Goal: Task Accomplishment & Management: Complete application form

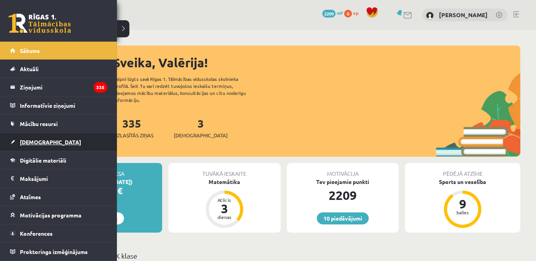
click at [34, 143] on span "[DEMOGRAPHIC_DATA]" at bounding box center [50, 142] width 61 height 7
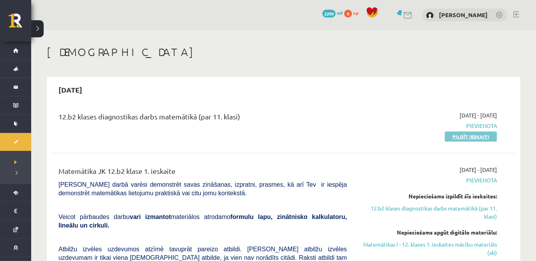
click at [464, 135] on link "Pildīt ieskaiti" at bounding box center [470, 137] width 52 height 10
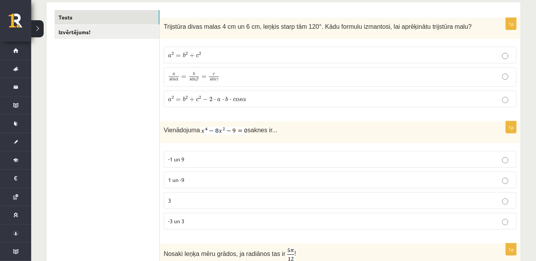
scroll to position [139, 0]
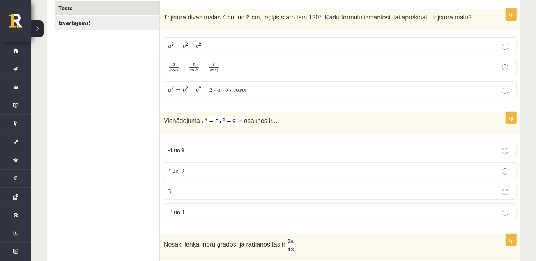
click at [264, 94] on label "a 2 = b 2 + c 2 − 2 ⋅ a ⋅ b ⋅ c o s α a 2 = b 2 + c 2 − 2 ⋅ a ⋅ b ⋅ c o s α" at bounding box center [340, 89] width 353 height 17
click at [192, 213] on p "-3 un 3" at bounding box center [340, 212] width 344 height 8
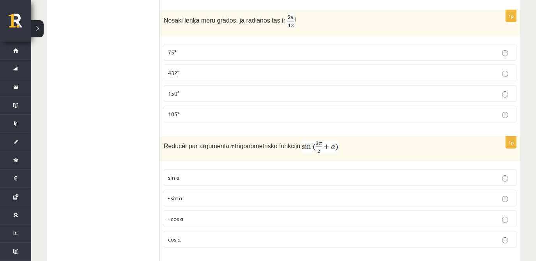
scroll to position [359, 0]
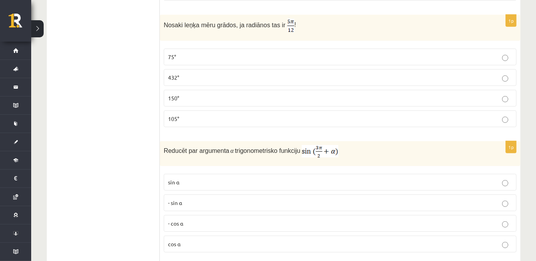
click at [400, 55] on p "75°" at bounding box center [340, 57] width 344 height 8
click at [183, 247] on label "cos⁡ α" at bounding box center [340, 244] width 353 height 17
click at [203, 220] on p "- cos ⁡α" at bounding box center [340, 224] width 344 height 8
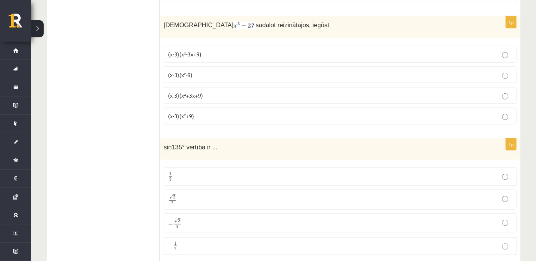
scroll to position [614, 0]
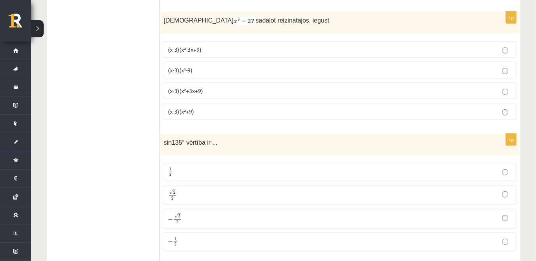
click at [208, 87] on p "(x-3)(x²+3x+9)" at bounding box center [340, 91] width 344 height 8
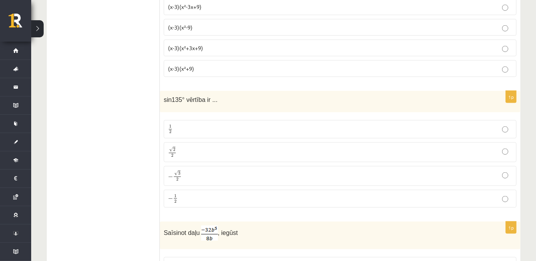
scroll to position [684, 0]
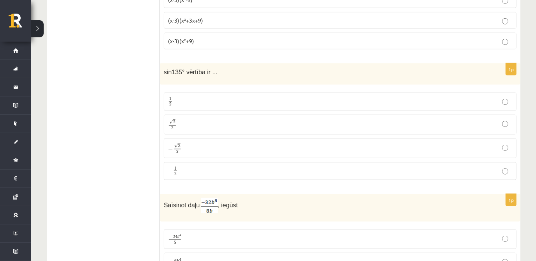
click at [185, 123] on p "√ 2 2 2 2" at bounding box center [340, 124] width 344 height 11
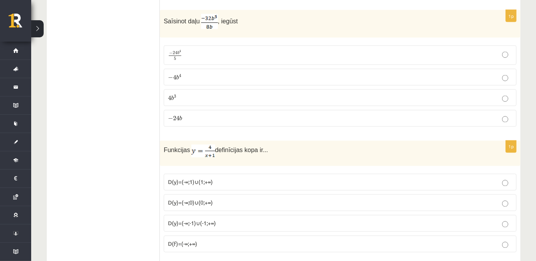
scroll to position [864, 0]
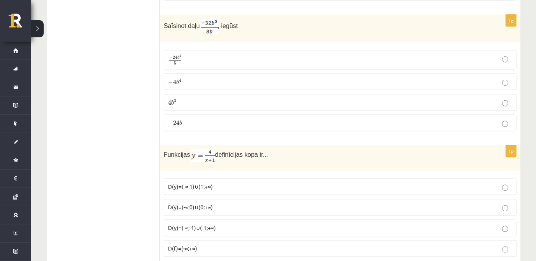
click at [196, 78] on p "− 4 b 4 − 4 b 4" at bounding box center [340, 82] width 344 height 8
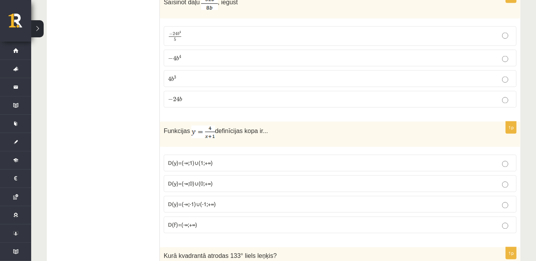
scroll to position [900, 0]
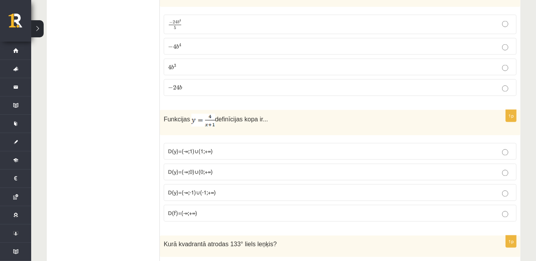
click at [238, 148] on p "D(y)=(-∞;1)∪(1;+∞)" at bounding box center [340, 152] width 344 height 8
click at [210, 189] on p "D(y)=(-∞;-1)∪(-1;+∞)" at bounding box center [340, 193] width 344 height 8
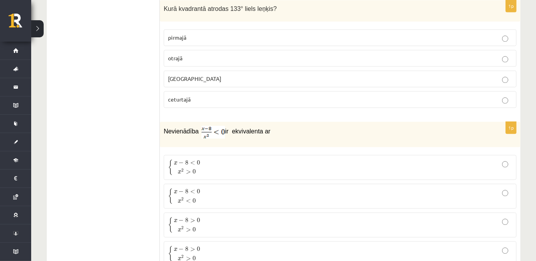
scroll to position [1131, 0]
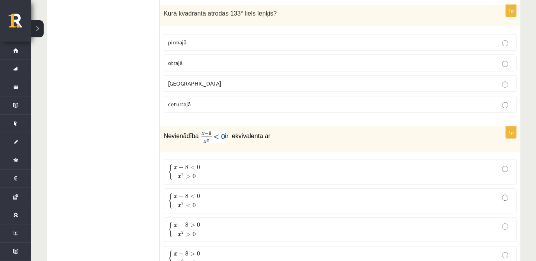
click at [252, 59] on p "otrajā" at bounding box center [340, 63] width 344 height 8
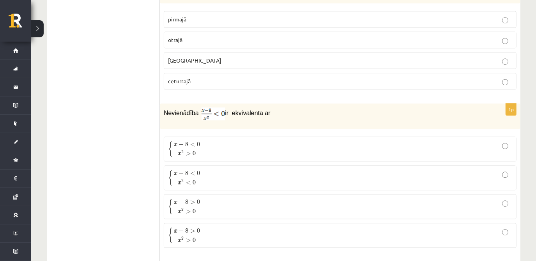
scroll to position [1166, 0]
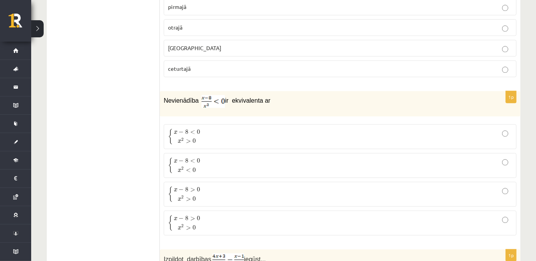
click at [216, 129] on p "{ x − 8 < 0 x 2 > 0 { x − 8 < 0 x 2 > 0" at bounding box center [340, 137] width 344 height 16
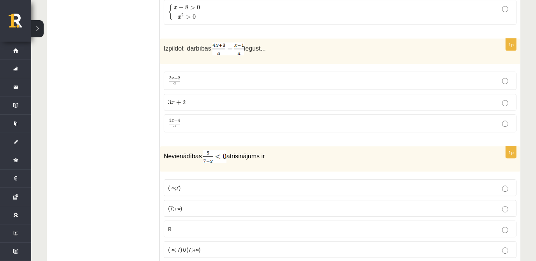
scroll to position [1388, 0]
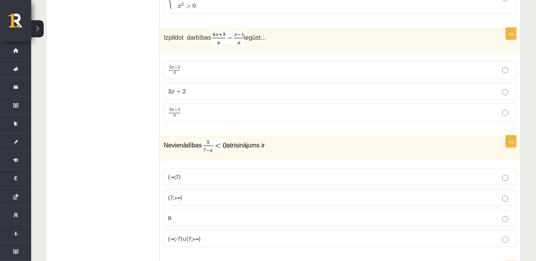
click at [196, 65] on p "3 x + 2 a 3 x + 2 a" at bounding box center [340, 69] width 344 height 9
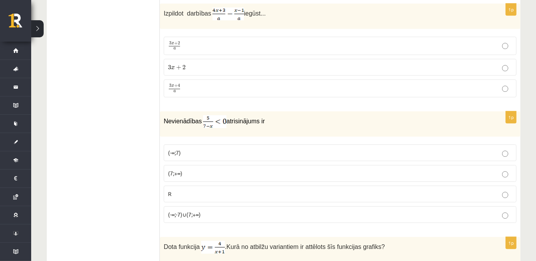
scroll to position [1424, 0]
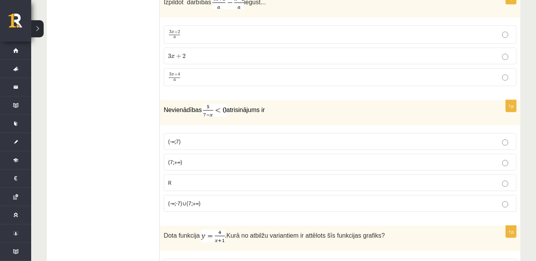
click at [201, 68] on label "3 x + 4 a 3 x + 4 a" at bounding box center [340, 77] width 353 height 18
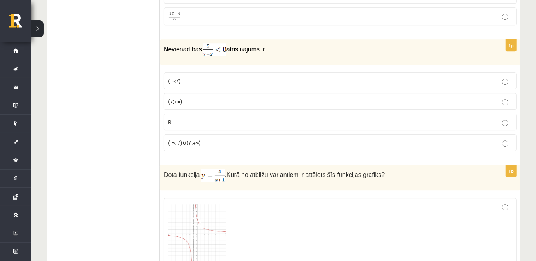
scroll to position [1495, 0]
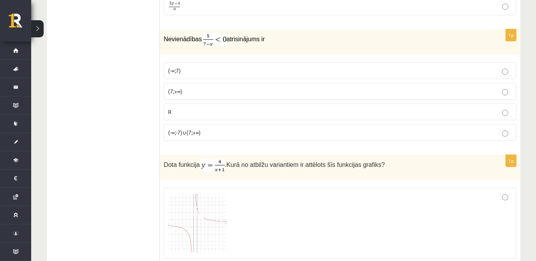
click at [184, 87] on p "(7;+∞)" at bounding box center [340, 91] width 344 height 8
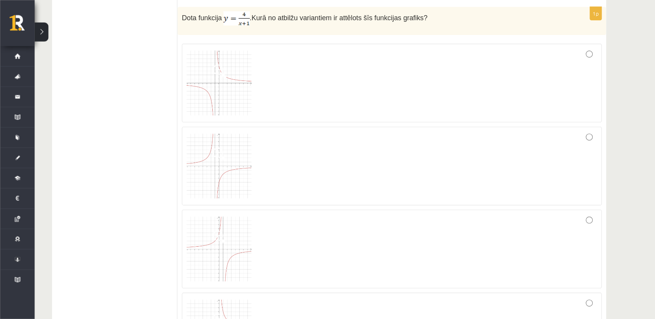
scroll to position [1644, 0]
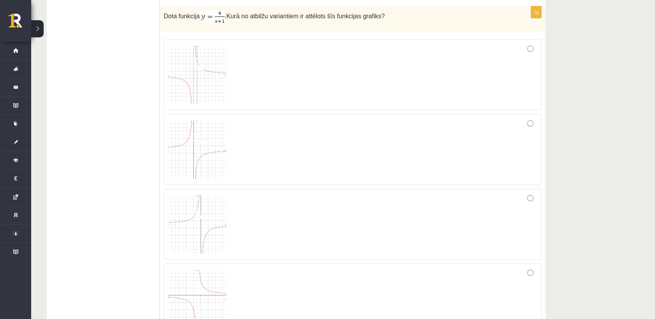
drag, startPoint x: 568, startPoint y: 1, endPoint x: 124, endPoint y: 112, distance: 457.8
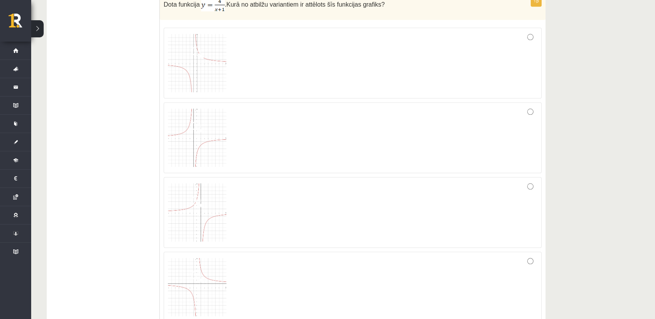
scroll to position [1646, 0]
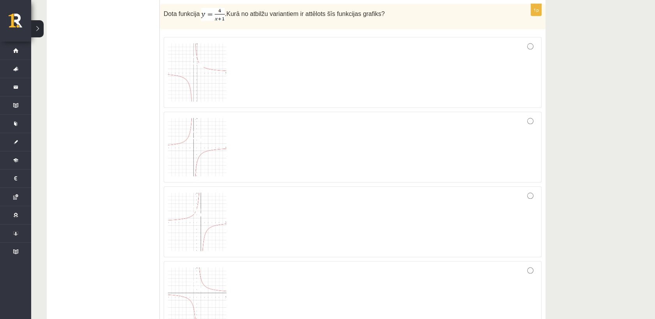
click at [513, 43] on div at bounding box center [352, 72] width 369 height 62
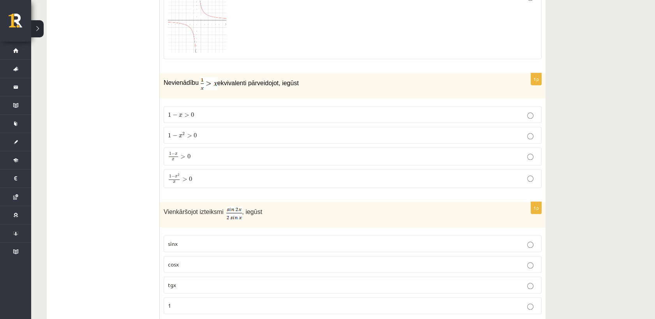
scroll to position [1938, 0]
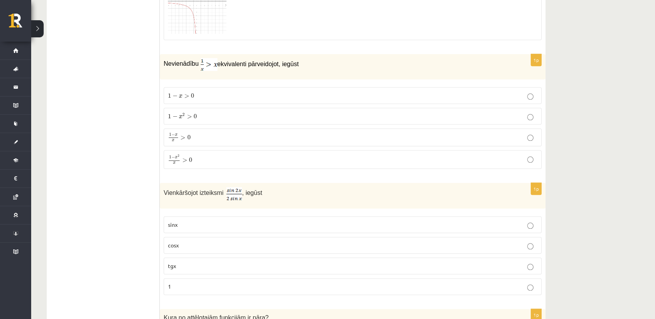
click at [217, 155] on p "1 − x 2 x > 0 1 − x 2 x > 0" at bounding box center [352, 160] width 369 height 10
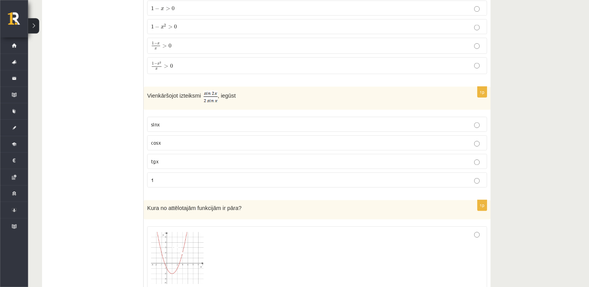
scroll to position [2025, 0]
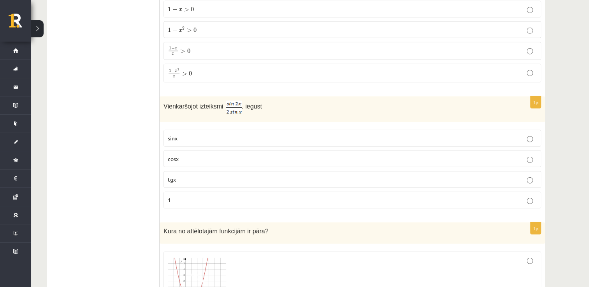
drag, startPoint x: 540, startPoint y: 1, endPoint x: 131, endPoint y: 140, distance: 432.0
click at [131, 140] on ul "Tests Izvērtējums!" at bounding box center [107, 87] width 105 height 3944
click at [190, 155] on p "cosx" at bounding box center [352, 159] width 369 height 8
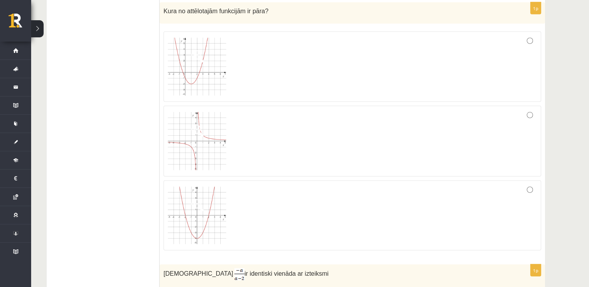
scroll to position [2258, 0]
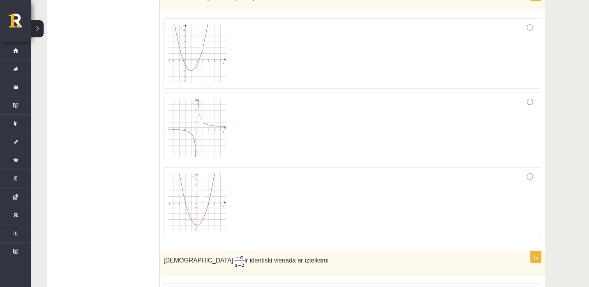
click at [448, 168] on label at bounding box center [353, 203] width 378 height 70
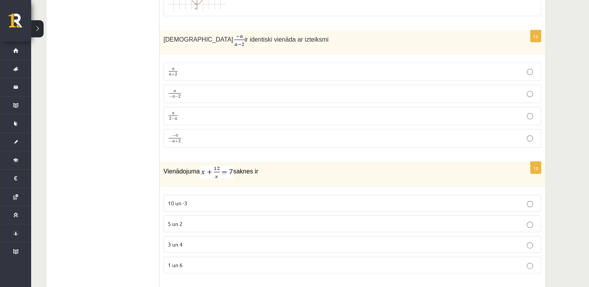
scroll to position [2492, 0]
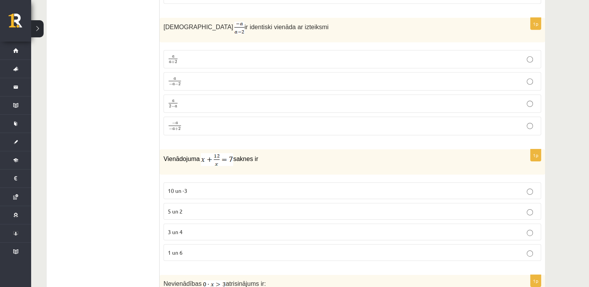
click at [193, 99] on p "a 2 − a a 2 − a" at bounding box center [352, 104] width 369 height 10
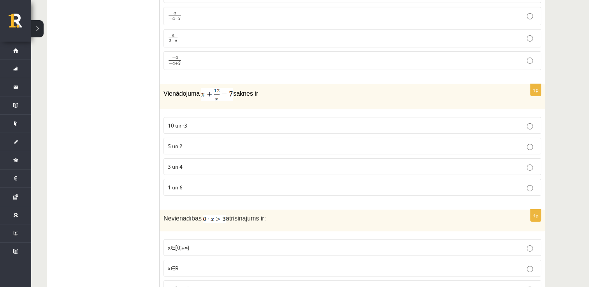
scroll to position [2570, 0]
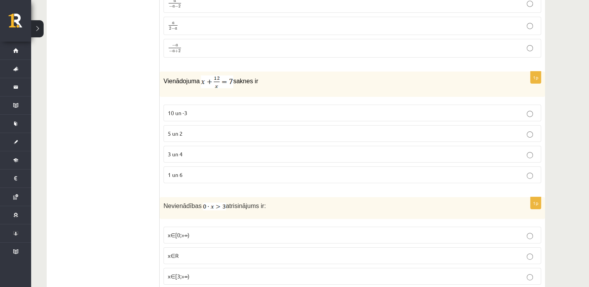
click at [181, 151] on span "3 un 4" at bounding box center [175, 154] width 15 height 7
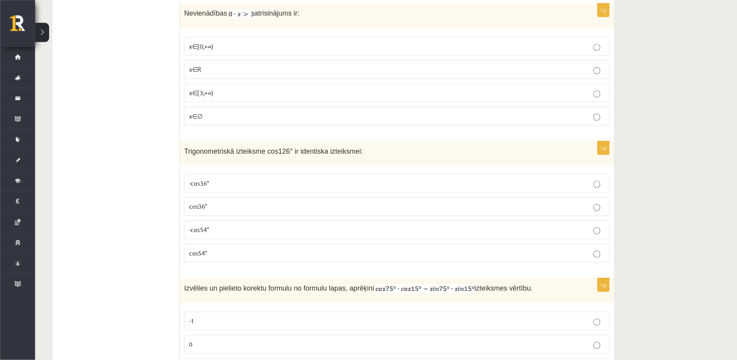
scroll to position [2765, 0]
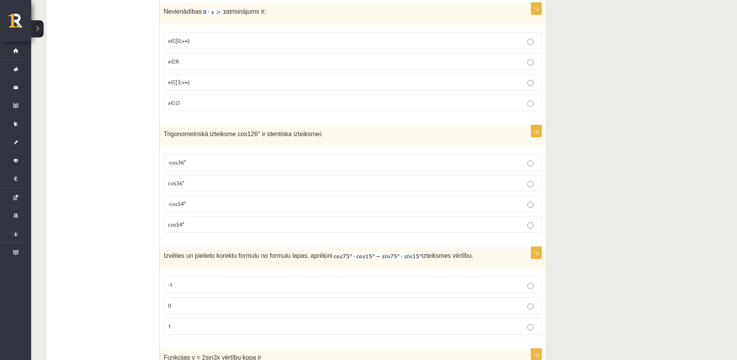
drag, startPoint x: 642, startPoint y: 2, endPoint x: 106, endPoint y: 165, distance: 560.3
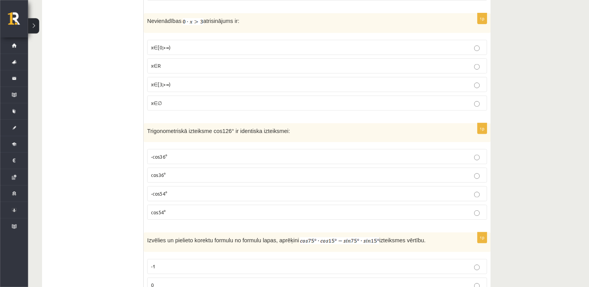
scroll to position [2753, 0]
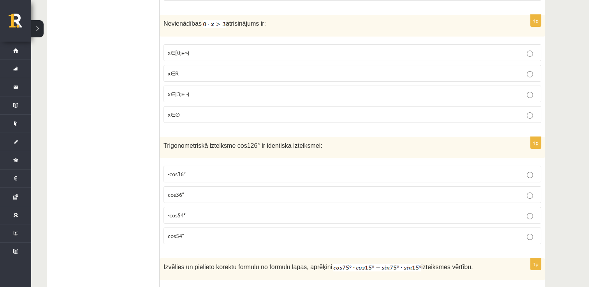
drag, startPoint x: 704, startPoint y: 0, endPoint x: 115, endPoint y: 128, distance: 602.3
click at [180, 111] on p "x∈∅" at bounding box center [352, 115] width 369 height 8
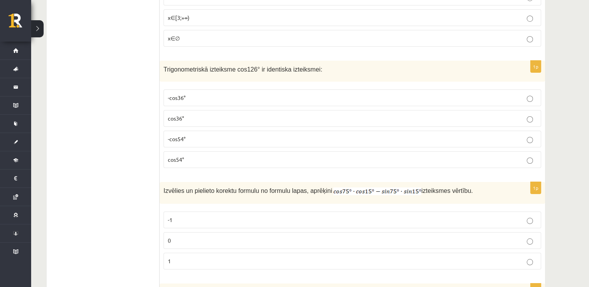
scroll to position [2831, 0]
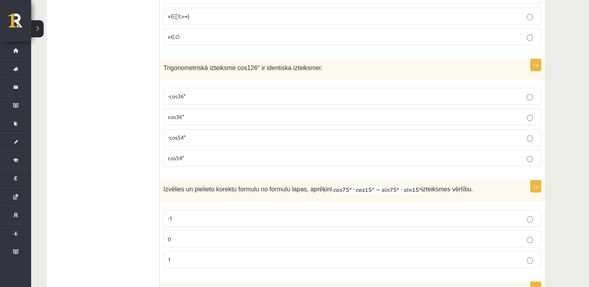
click at [183, 134] on span "-cos54°" at bounding box center [177, 137] width 18 height 7
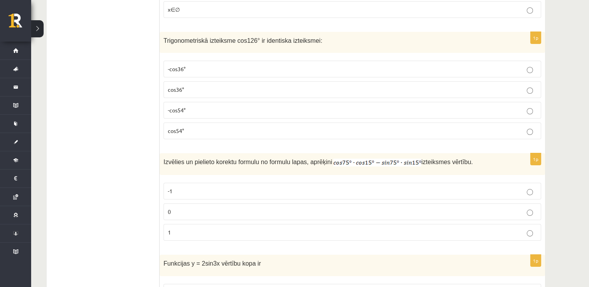
scroll to position [2870, 0]
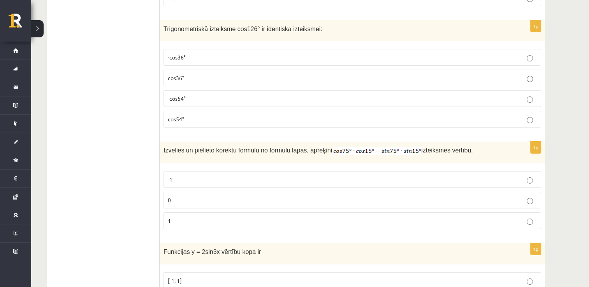
click at [178, 196] on p "0" at bounding box center [352, 200] width 369 height 8
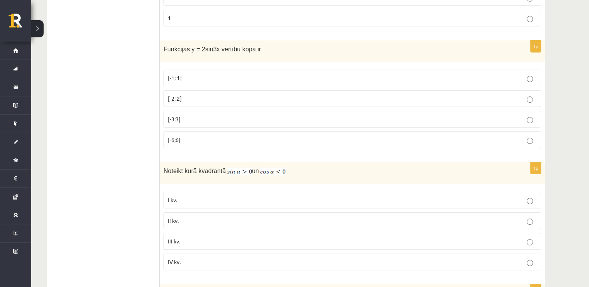
scroll to position [3084, 0]
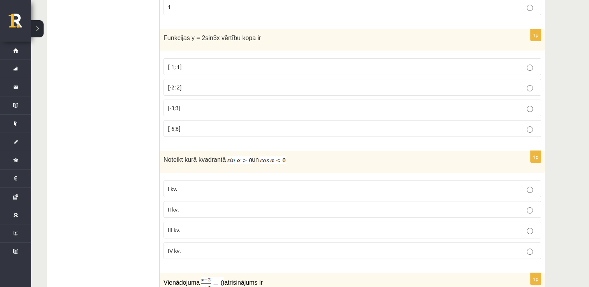
click at [186, 83] on p "[-2; 2]" at bounding box center [352, 87] width 369 height 8
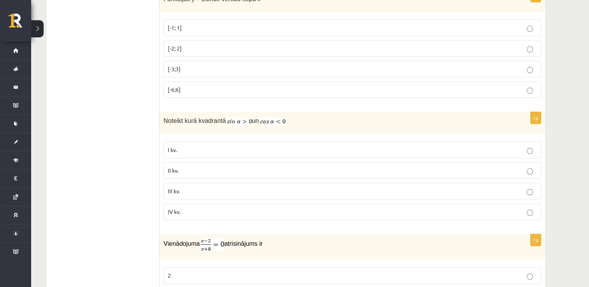
click at [185, 167] on p "II kv." at bounding box center [352, 171] width 369 height 8
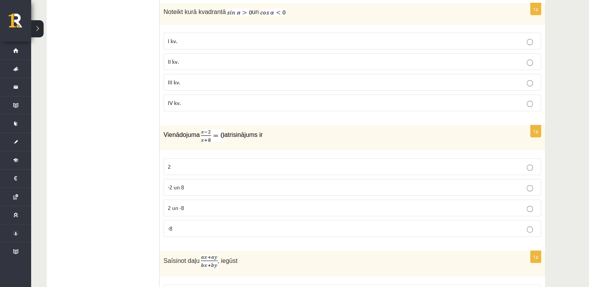
scroll to position [3240, 0]
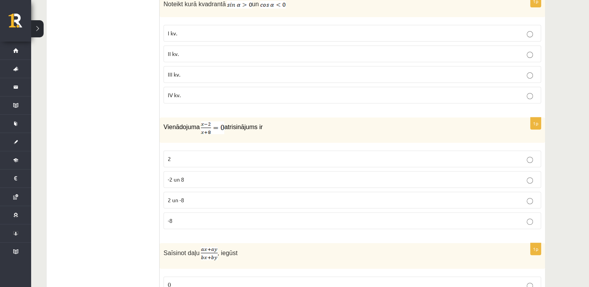
click at [188, 155] on p "2" at bounding box center [352, 159] width 369 height 8
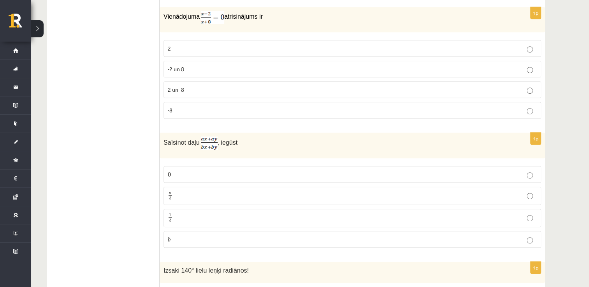
scroll to position [3356, 0]
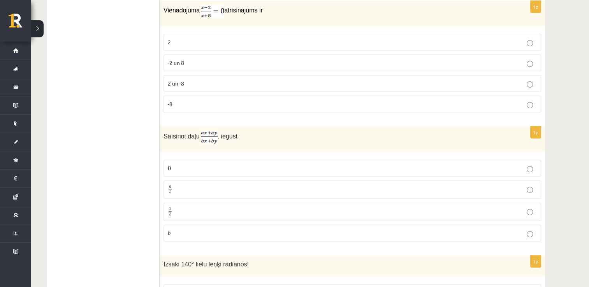
click at [182, 185] on p "a b a b" at bounding box center [352, 190] width 369 height 10
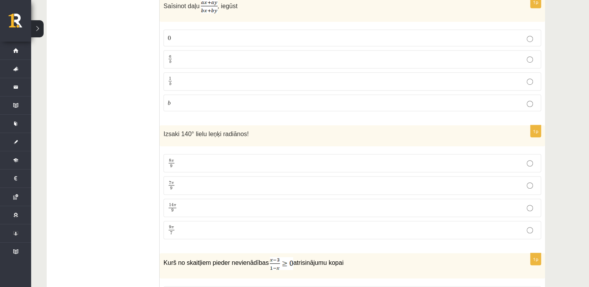
scroll to position [3512, 0]
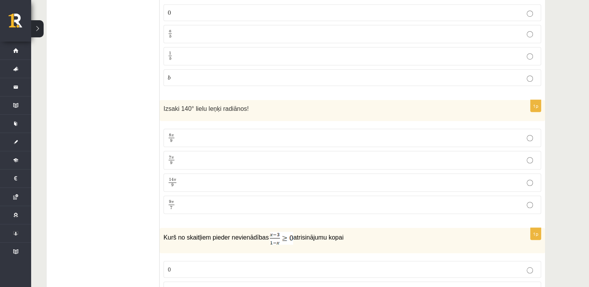
click at [190, 155] on p "7 π 9 7 π 9" at bounding box center [352, 160] width 369 height 10
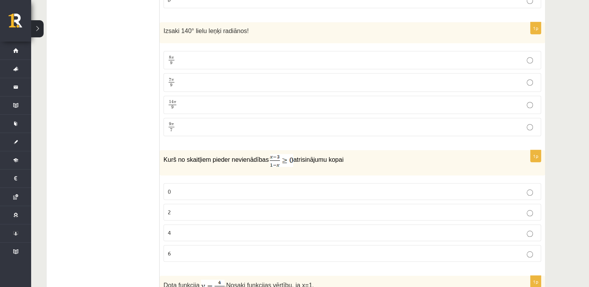
scroll to position [3629, 0]
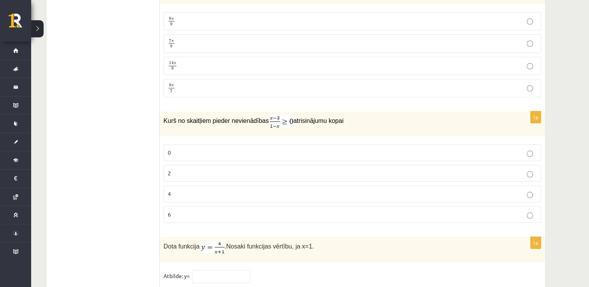
click at [181, 169] on p "2" at bounding box center [352, 173] width 369 height 8
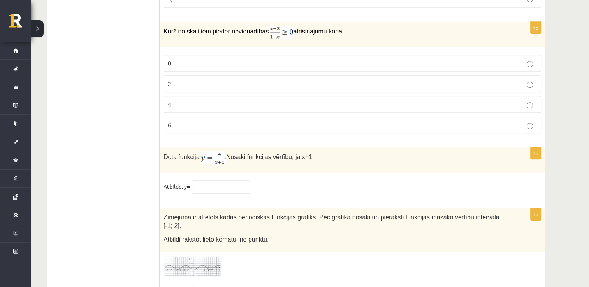
scroll to position [3707, 0]
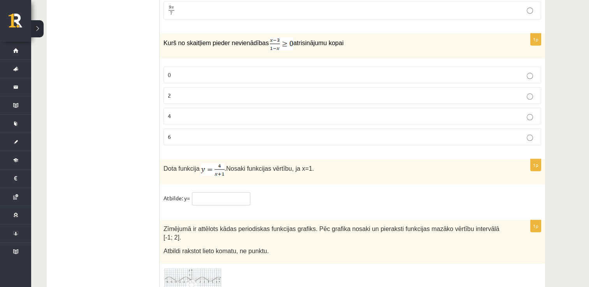
click at [219, 192] on input "text" at bounding box center [221, 198] width 58 height 13
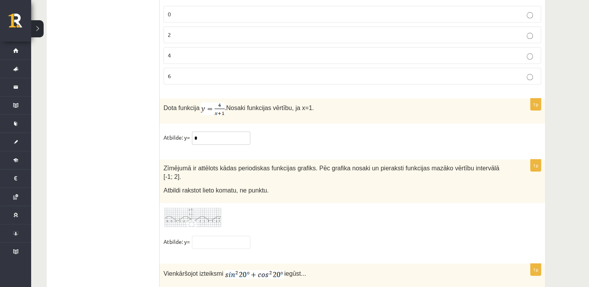
scroll to position [3793, 0]
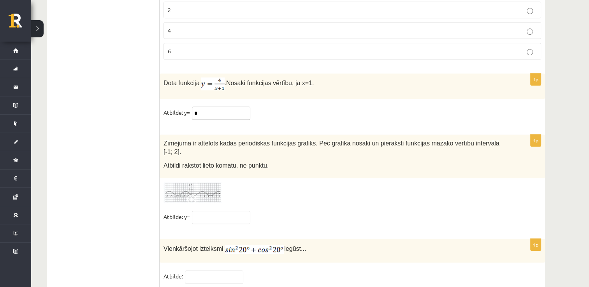
type input "*"
click at [215, 211] on input "text" at bounding box center [221, 217] width 58 height 13
type input "**"
click at [212, 261] on input "text" at bounding box center [214, 277] width 58 height 13
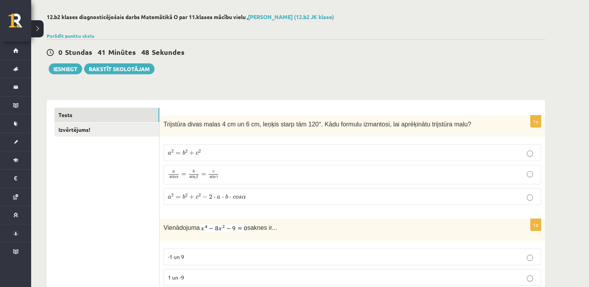
scroll to position [0, 0]
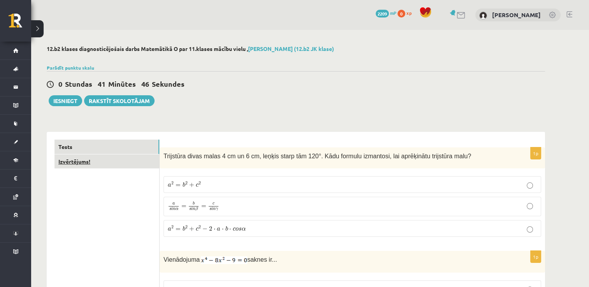
type input "*"
click at [76, 164] on link "Izvērtējums!" at bounding box center [107, 162] width 105 height 14
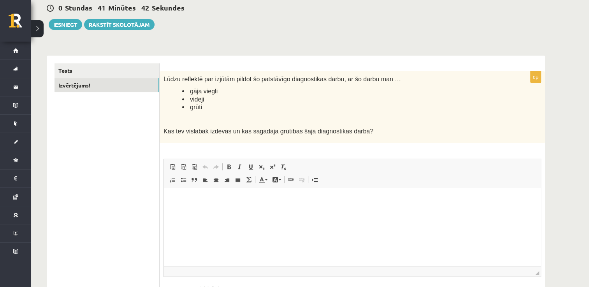
scroll to position [94, 0]
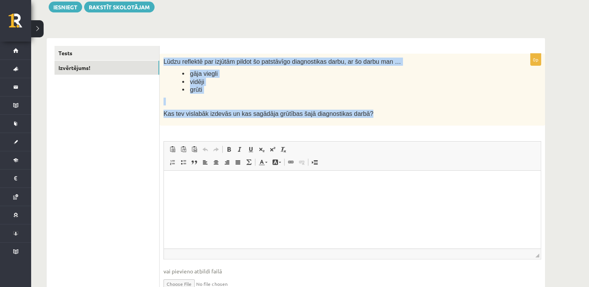
drag, startPoint x: 161, startPoint y: 57, endPoint x: 363, endPoint y: 106, distance: 208.1
click at [363, 106] on div "Lūdzu reflektē par izjūtām pildot šo patstāvīgo diagnostikas darbu, ar šo darbu…" at bounding box center [353, 90] width 386 height 72
copy div "Lūdzu reflektē par izjūtām pildot šo patstāvīgo diagnostikas darbu, ar šo darbu…"
click at [98, 57] on link "Tests" at bounding box center [107, 53] width 105 height 14
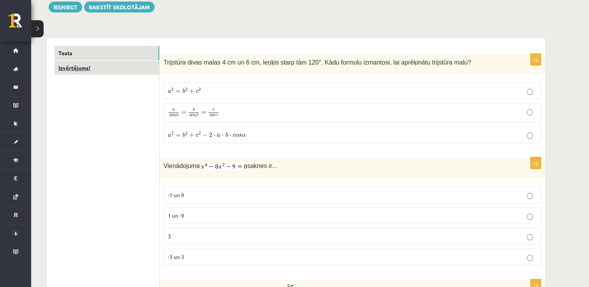
click at [98, 69] on link "Izvērtējums!" at bounding box center [107, 68] width 105 height 14
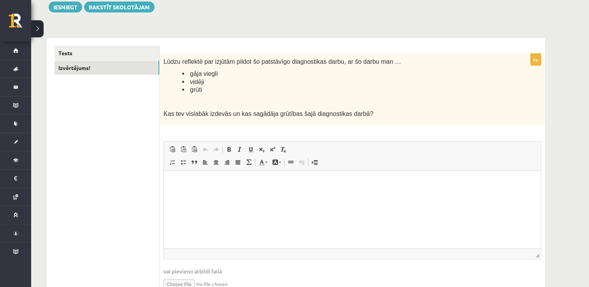
scroll to position [0, 0]
click at [201, 194] on html at bounding box center [352, 183] width 377 height 24
click at [215, 187] on html at bounding box center [352, 183] width 377 height 24
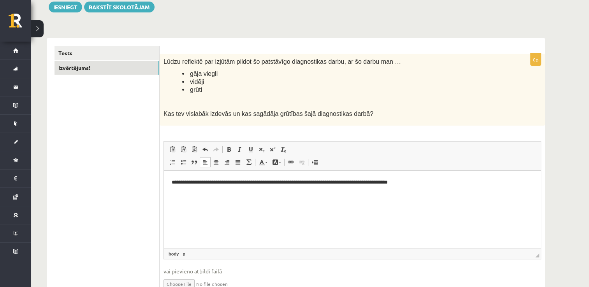
click at [235, 182] on p "**********" at bounding box center [353, 183] width 362 height 8
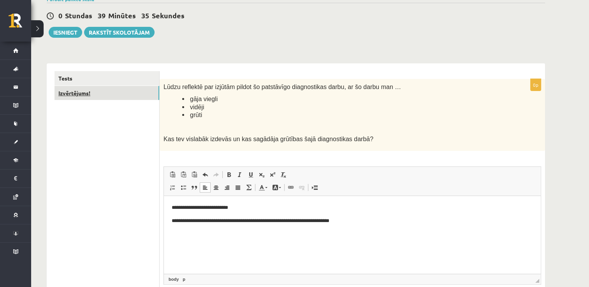
scroll to position [55, 0]
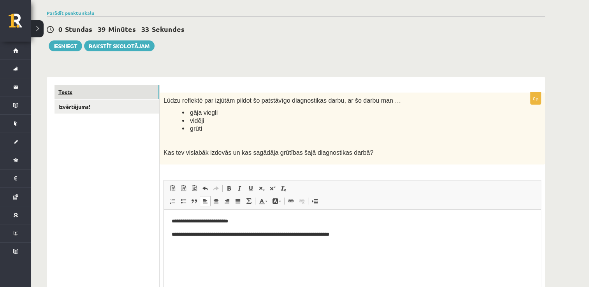
click at [79, 95] on link "Tests" at bounding box center [107, 92] width 105 height 14
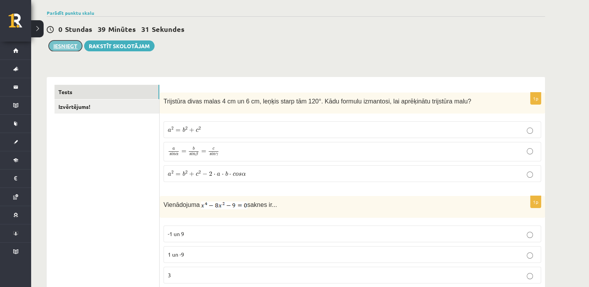
click at [64, 44] on button "Iesniegt" at bounding box center [66, 46] width 34 height 11
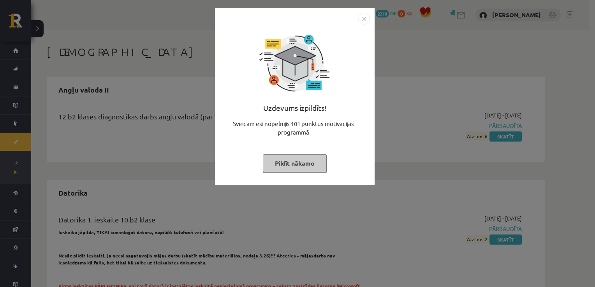
click at [362, 18] on img "Close" at bounding box center [364, 19] width 12 height 12
